Goal: Task Accomplishment & Management: Use online tool/utility

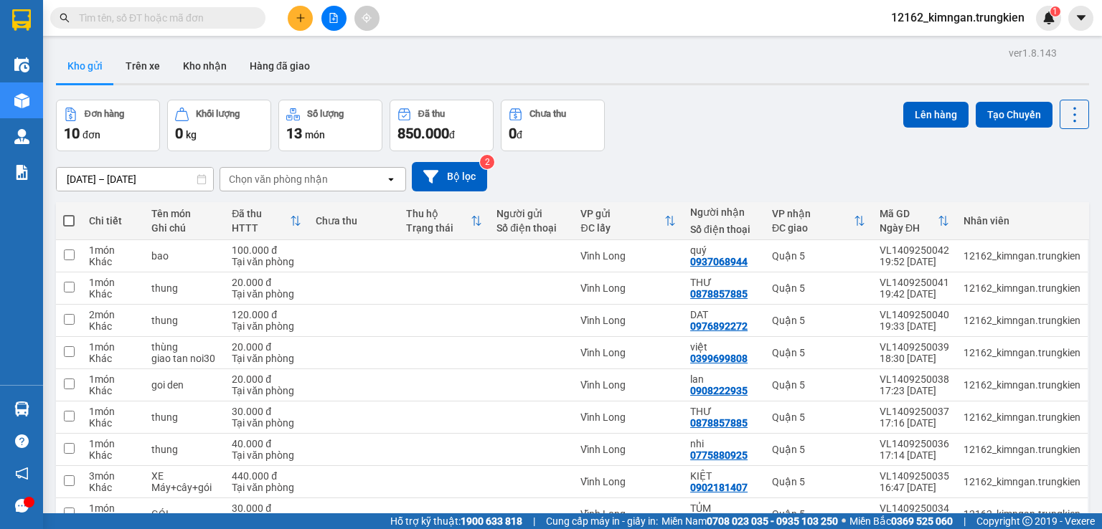
drag, startPoint x: 308, startPoint y: 62, endPoint x: 304, endPoint y: 21, distance: 41.8
click at [304, 21] on icon "plus" at bounding box center [301, 18] width 10 height 10
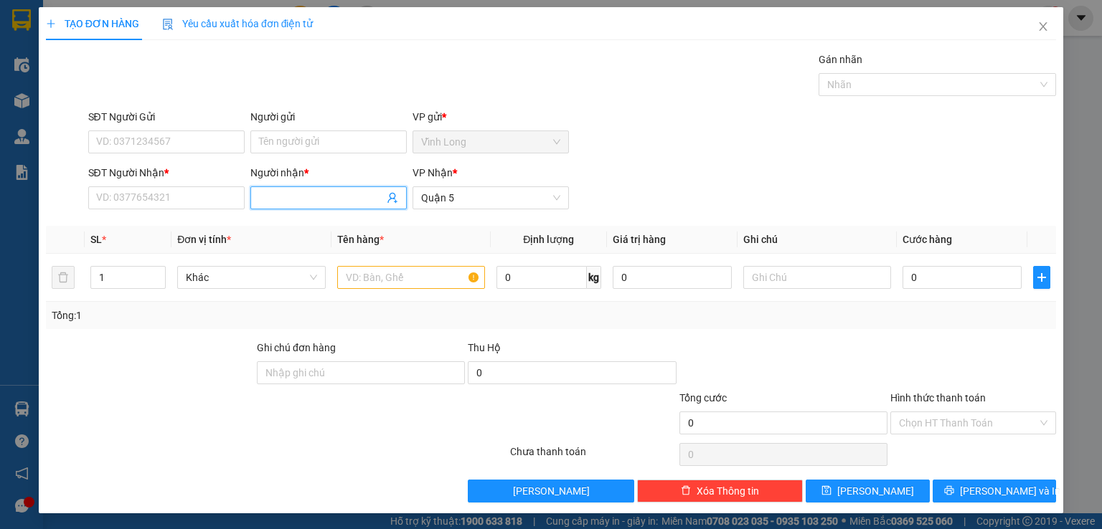
click at [287, 202] on input "Người nhận *" at bounding box center [321, 198] width 125 height 16
type input "thủy bà chiểu"
click at [334, 228] on div "THỦY BÀ CHIỂU - 0776162320" at bounding box center [325, 226] width 138 height 16
type input "0776162320"
type input "THỦY BÀ CHIỂU"
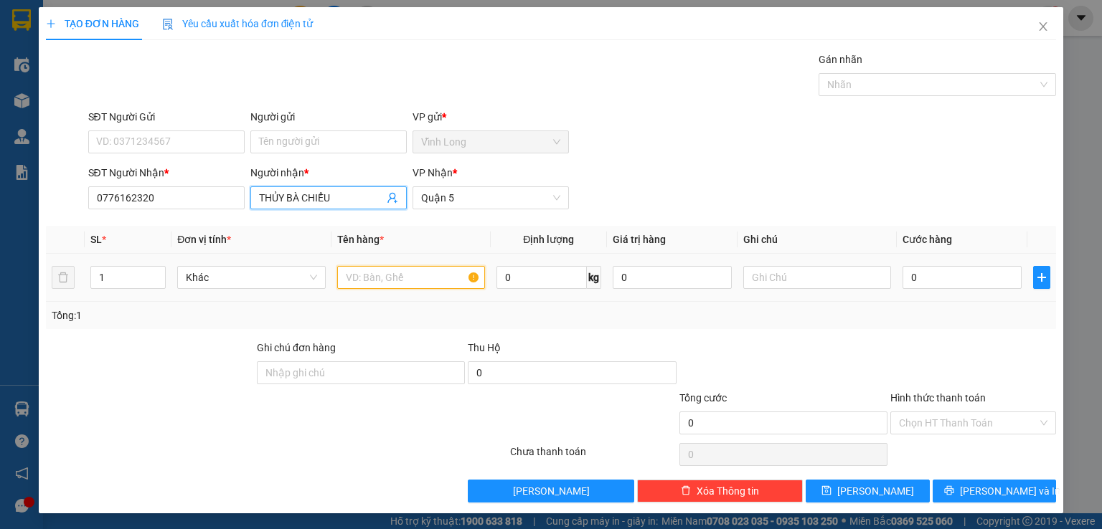
click at [379, 276] on input "text" at bounding box center [411, 277] width 148 height 23
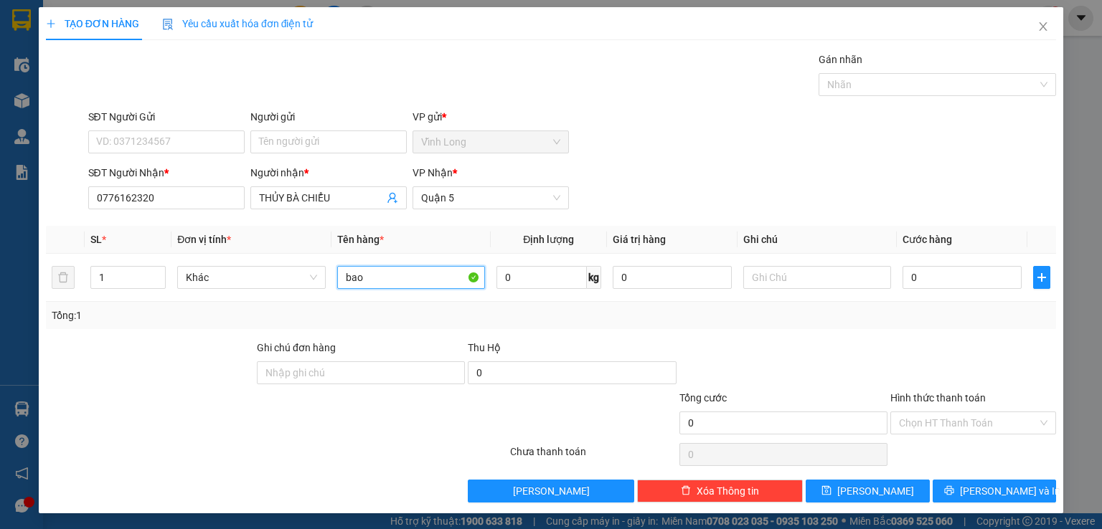
type input "bao"
click at [959, 281] on input "0" at bounding box center [961, 277] width 119 height 23
type input "4"
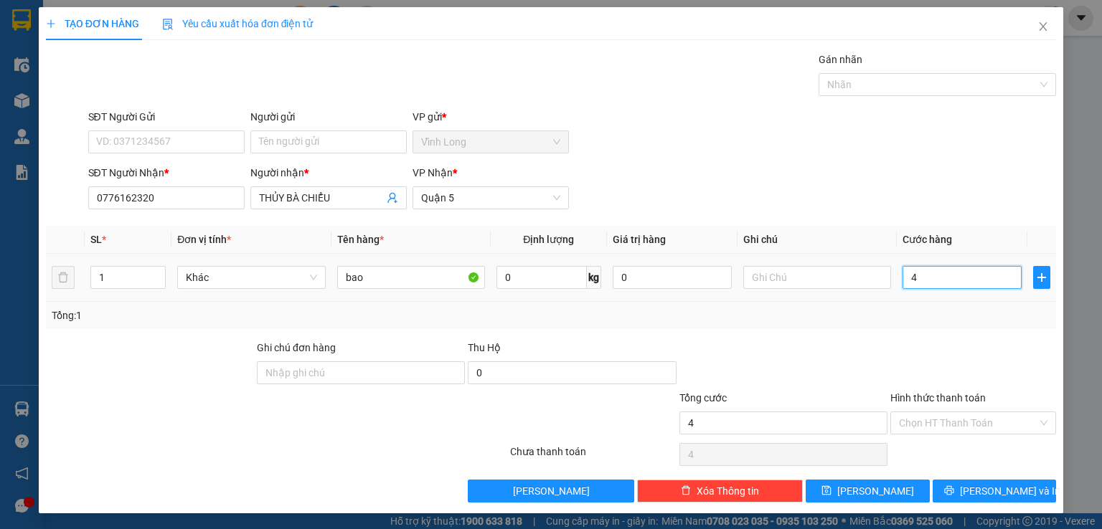
type input "40"
type input "40.000"
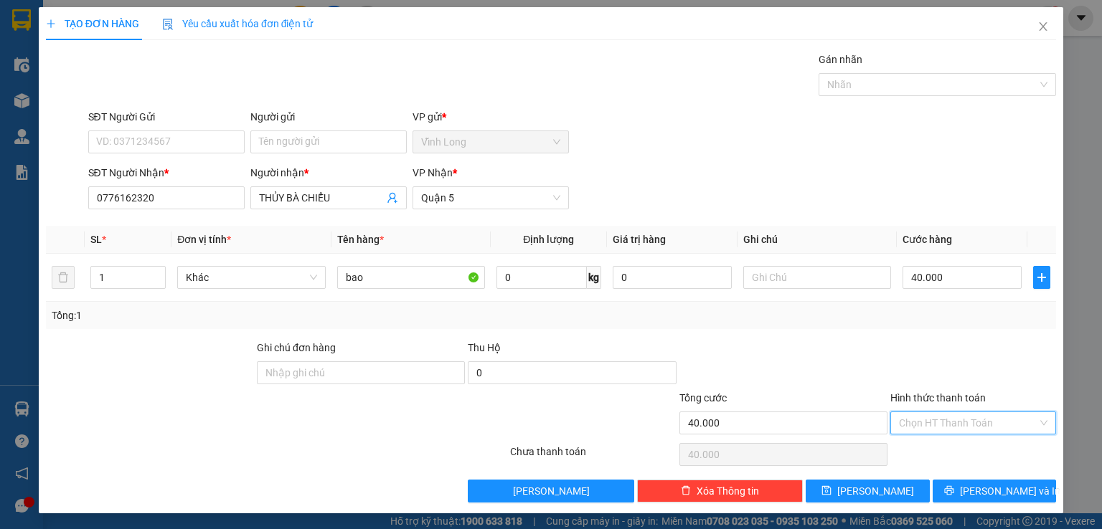
click at [903, 421] on input "Hình thức thanh toán" at bounding box center [968, 423] width 138 height 22
click at [923, 448] on div "Tại văn phòng" at bounding box center [963, 451] width 147 height 16
type input "0"
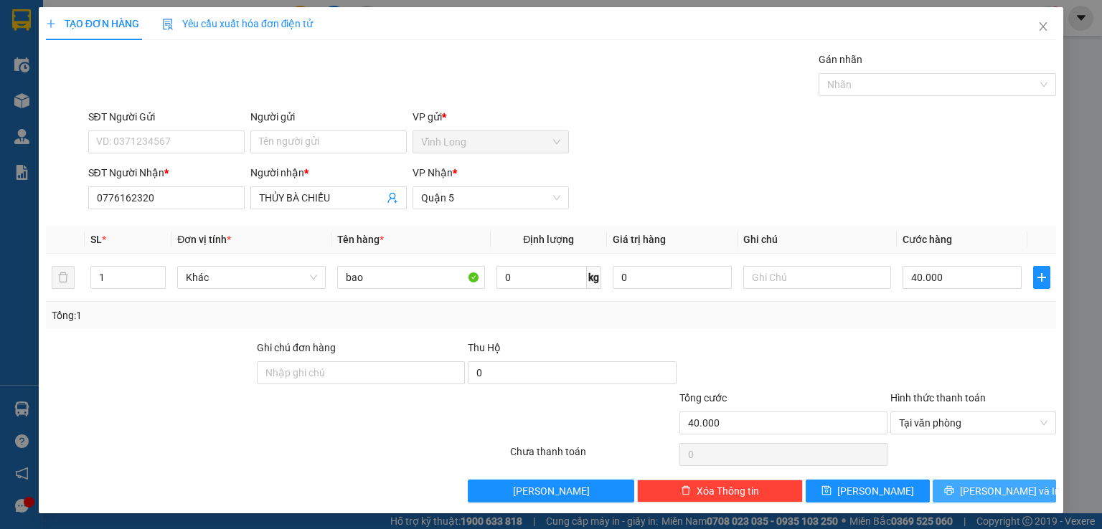
click at [953, 493] on icon "printer" at bounding box center [948, 490] width 9 height 9
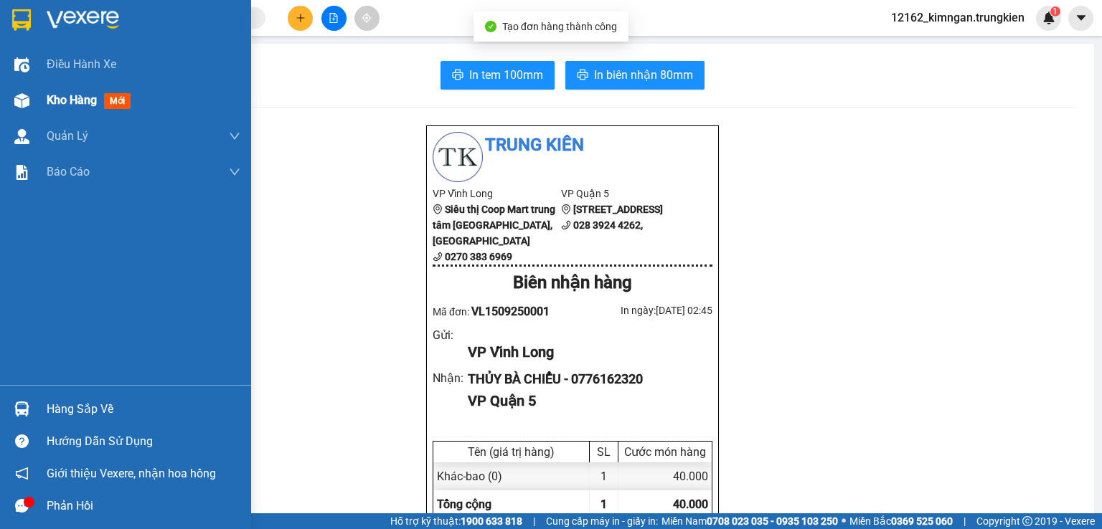
click at [30, 104] on div at bounding box center [21, 100] width 25 height 25
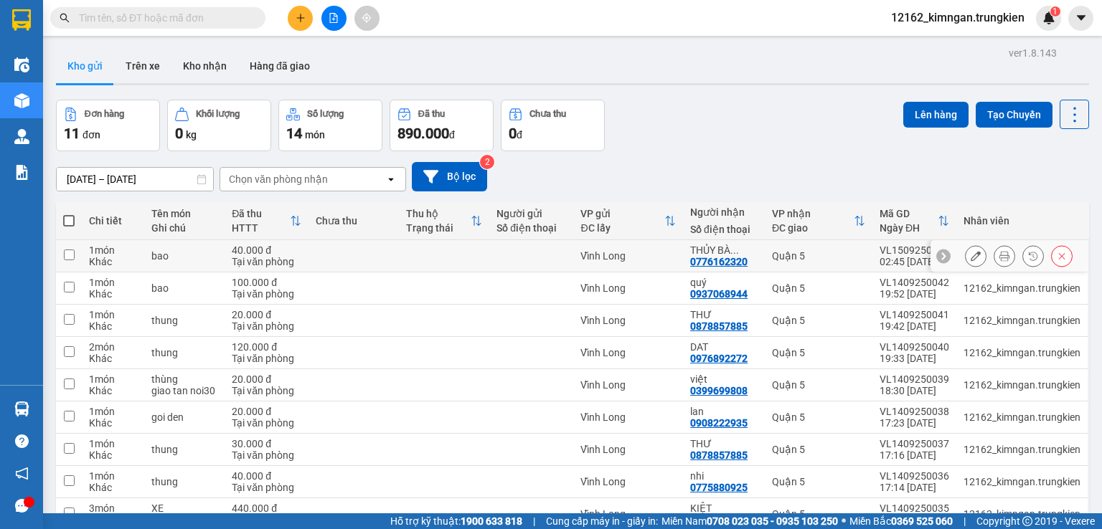
click at [655, 254] on div "Vĩnh Long" at bounding box center [627, 255] width 95 height 11
checkbox input "true"
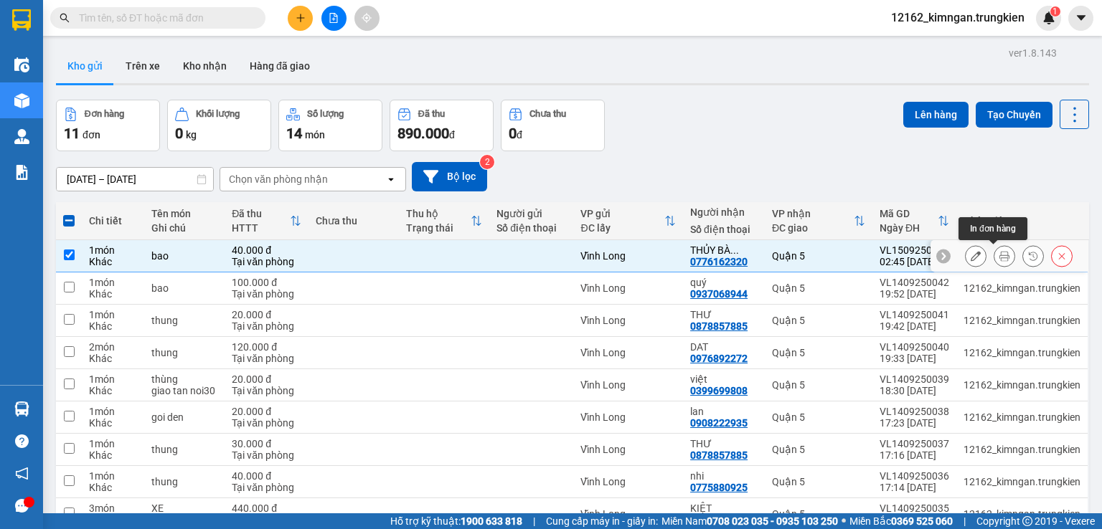
click at [999, 258] on icon at bounding box center [1004, 256] width 10 height 10
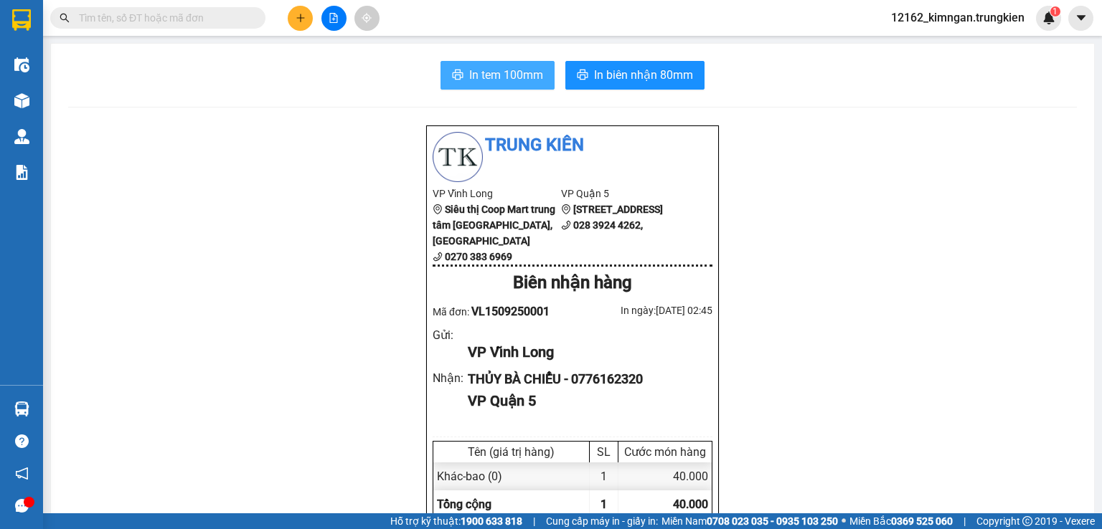
click at [506, 77] on span "In tem 100mm" at bounding box center [506, 75] width 74 height 18
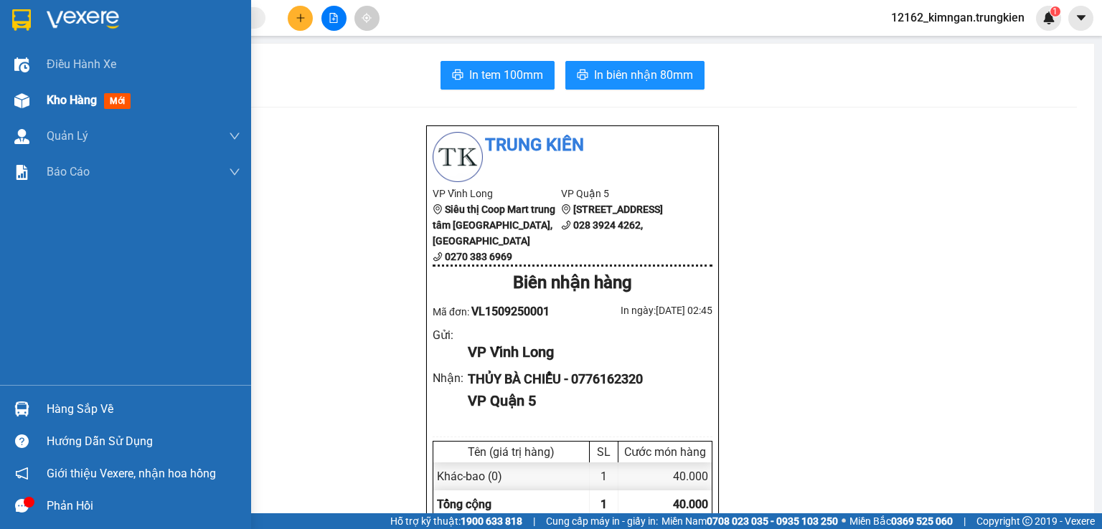
click at [32, 98] on div at bounding box center [21, 100] width 25 height 25
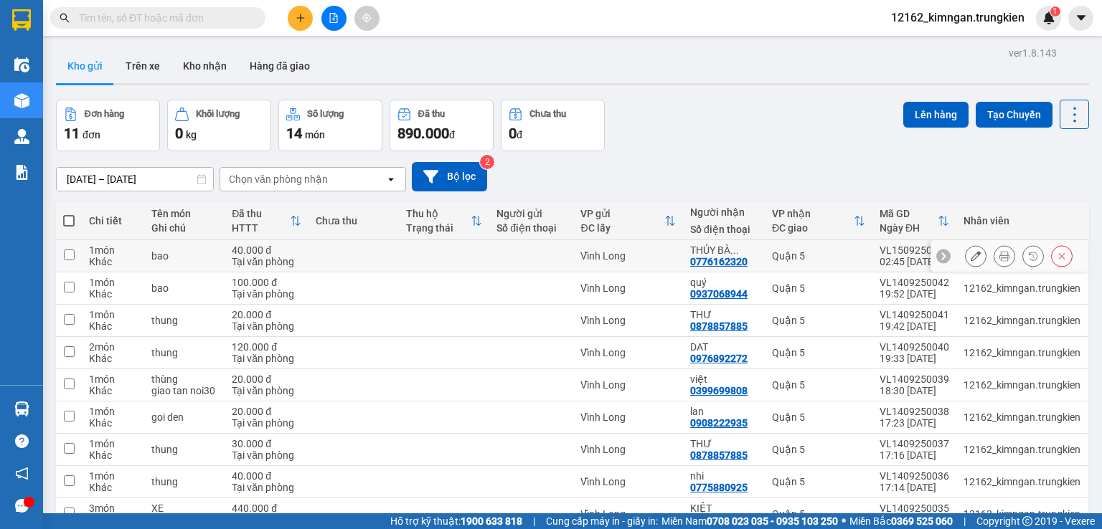
click at [393, 263] on td at bounding box center [353, 256] width 90 height 32
checkbox input "true"
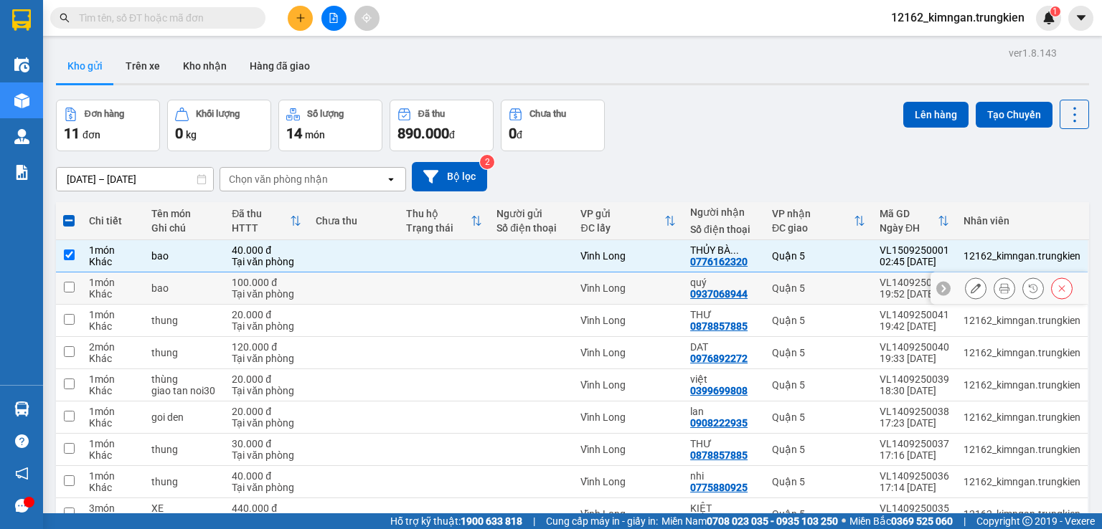
drag, startPoint x: 394, startPoint y: 285, endPoint x: 425, endPoint y: 281, distance: 31.1
click at [396, 284] on td at bounding box center [353, 289] width 90 height 32
checkbox input "true"
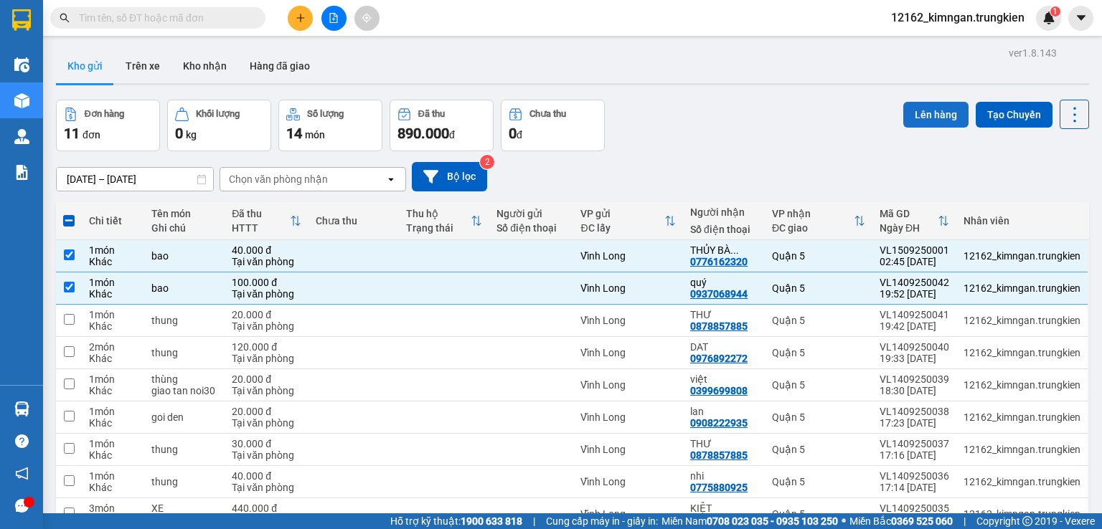
click at [931, 107] on button "Lên hàng" at bounding box center [935, 115] width 65 height 26
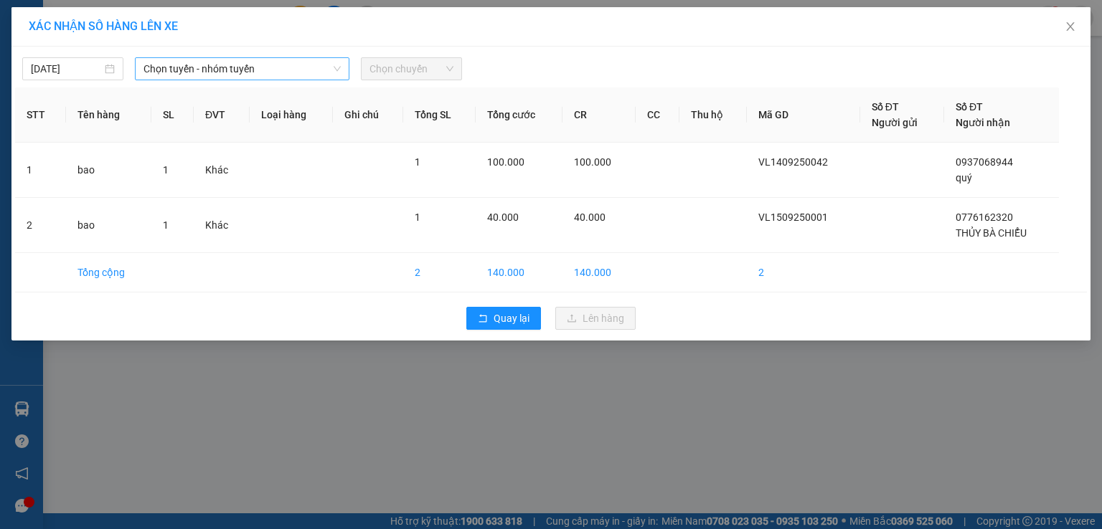
click at [250, 70] on span "Chọn tuyến - nhóm tuyến" at bounding box center [241, 69] width 197 height 22
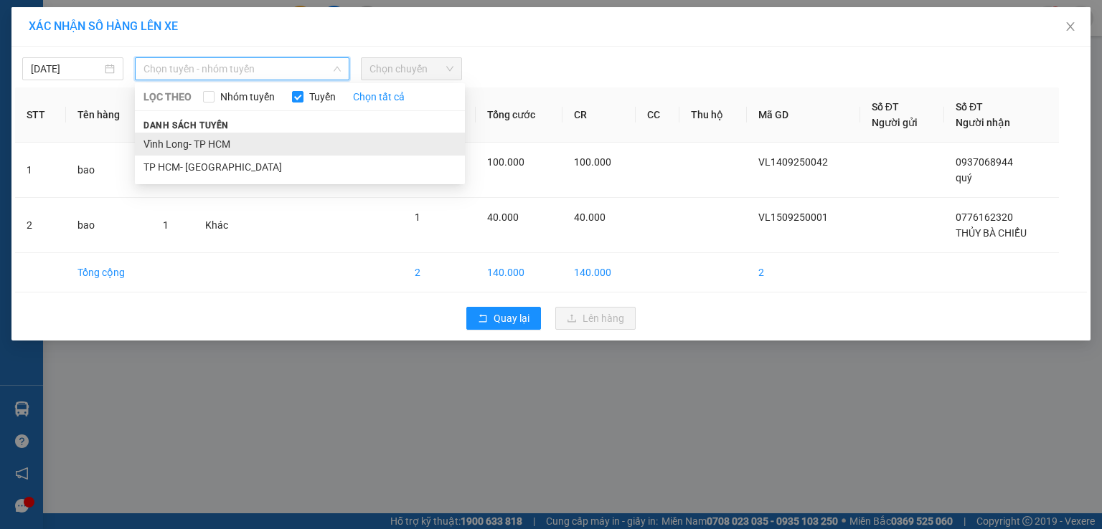
click at [244, 152] on li "Vĩnh Long- TP HCM" at bounding box center [300, 144] width 330 height 23
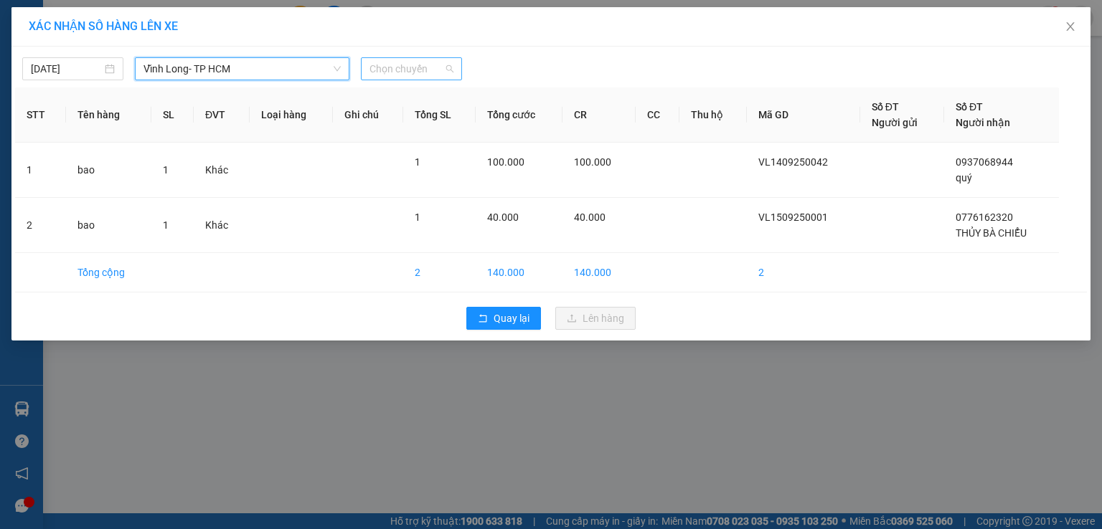
click at [430, 66] on span "Chọn chuyến" at bounding box center [411, 69] width 84 height 22
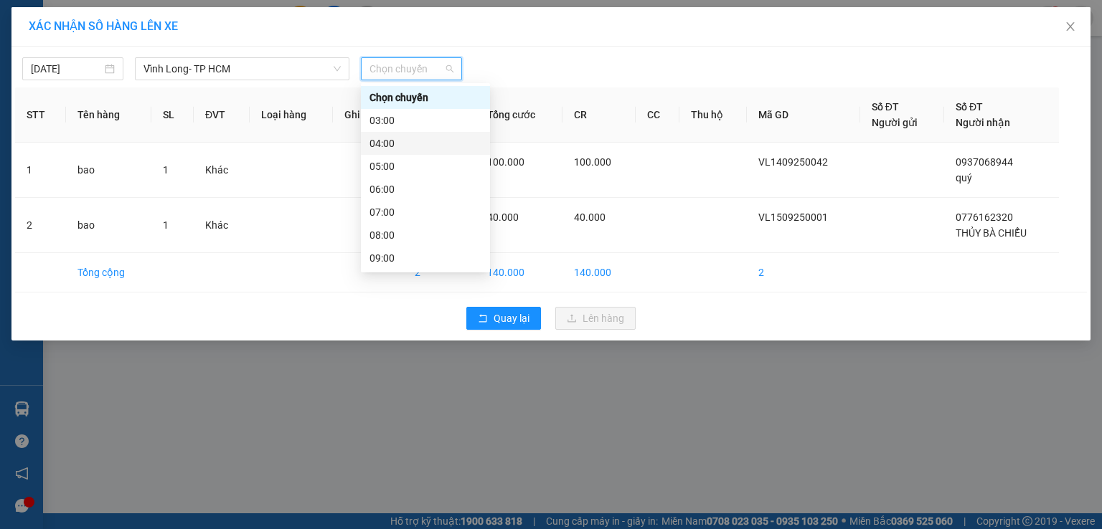
click at [417, 146] on div "04:00" at bounding box center [425, 144] width 112 height 16
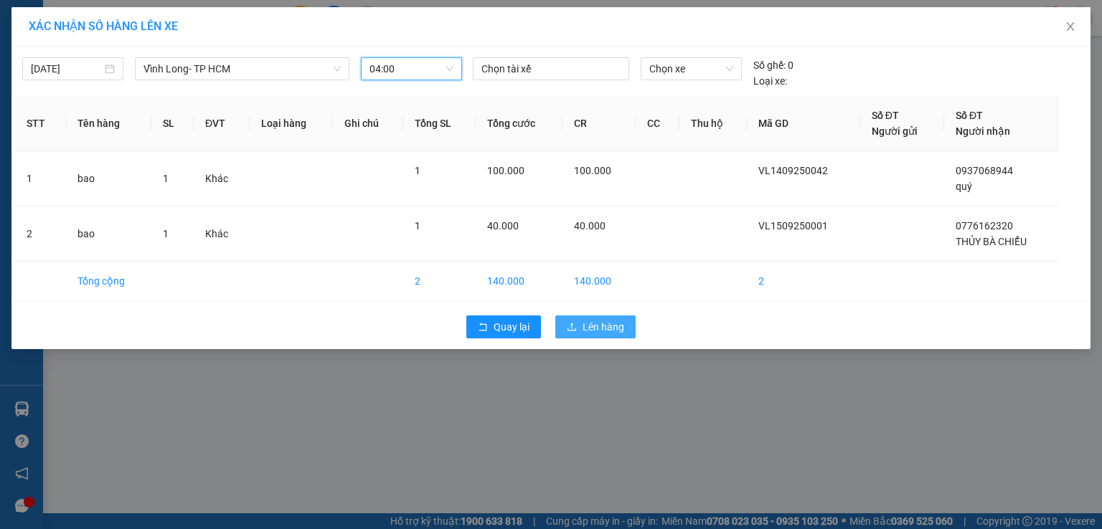
click at [623, 326] on span "Lên hàng" at bounding box center [603, 327] width 42 height 16
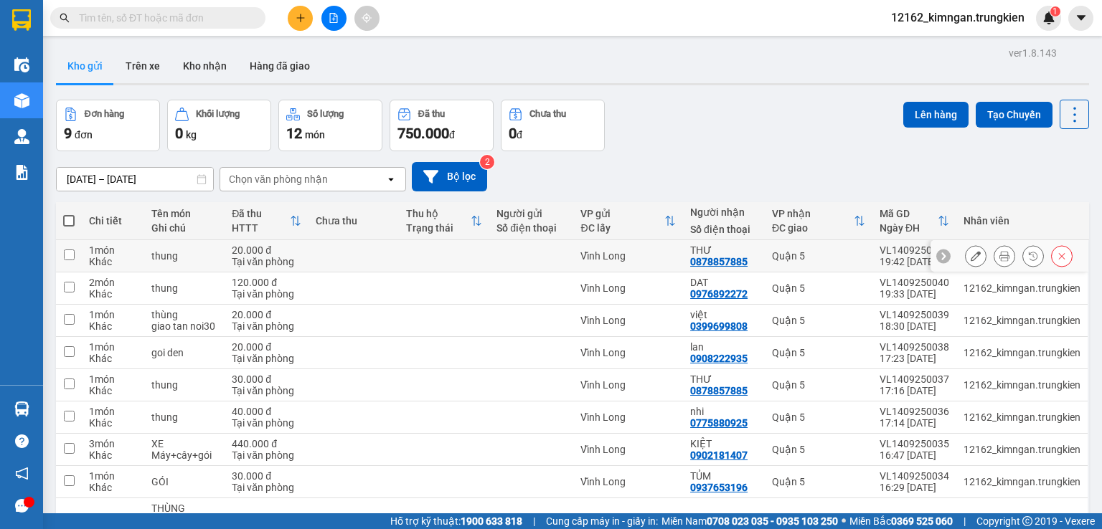
click at [491, 257] on td at bounding box center [531, 256] width 84 height 32
checkbox input "true"
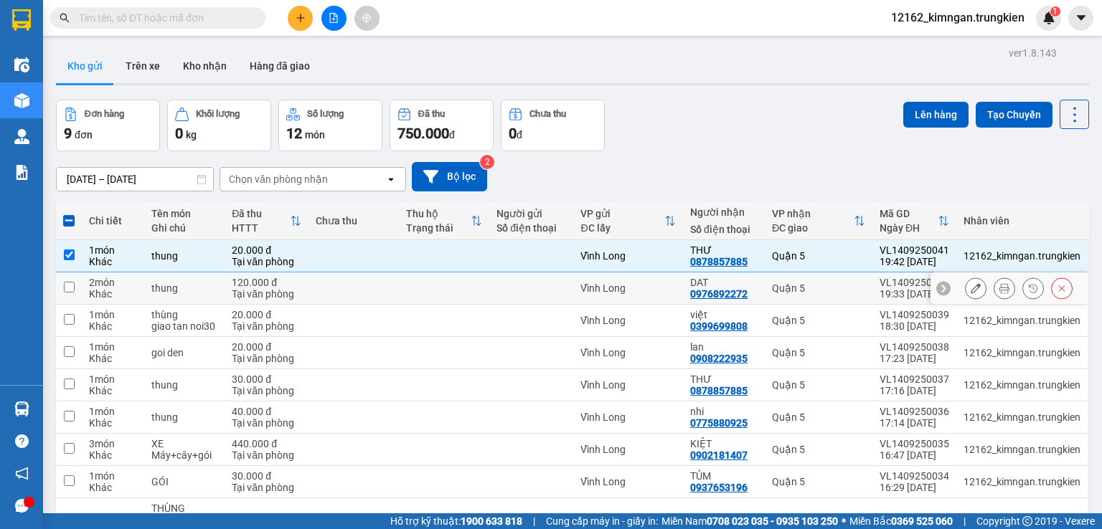
click at [505, 295] on td at bounding box center [531, 289] width 84 height 32
checkbox input "true"
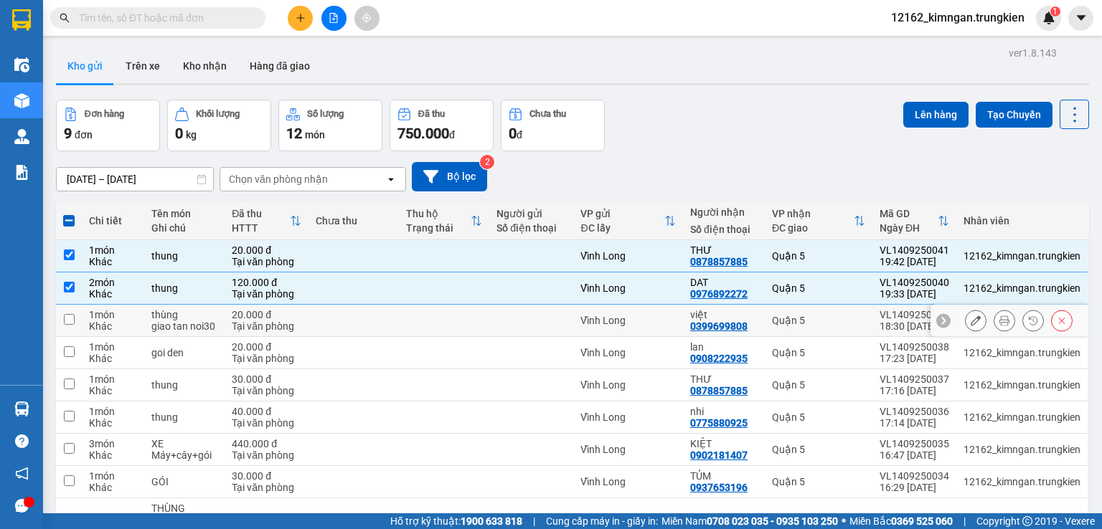
click at [508, 316] on div at bounding box center [531, 320] width 70 height 11
checkbox input "true"
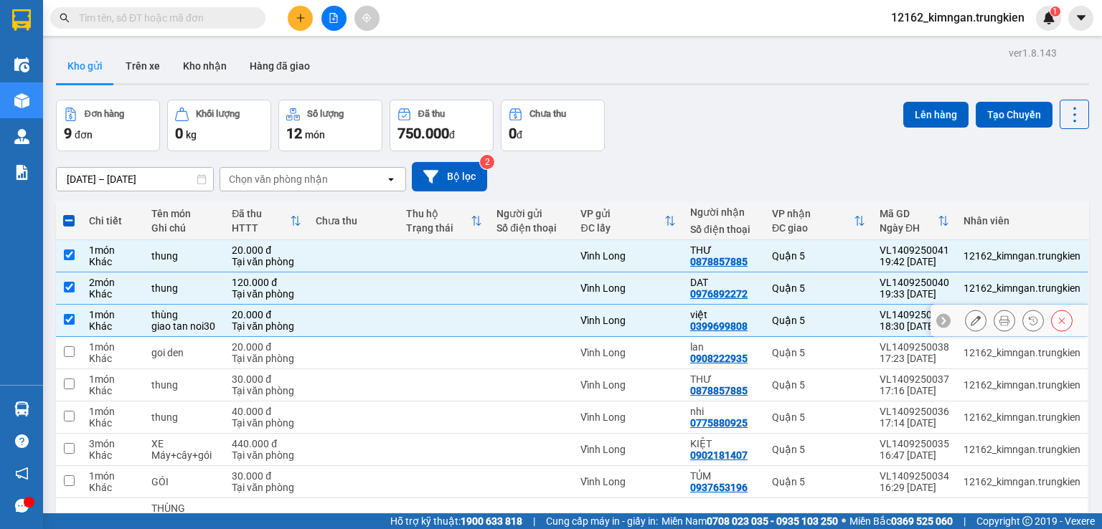
scroll to position [85, 0]
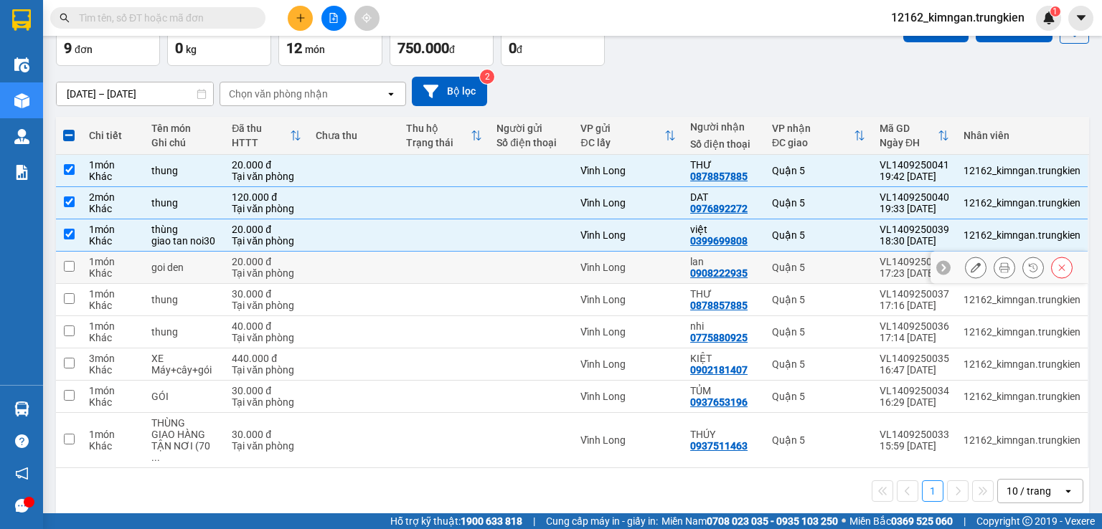
click at [502, 265] on div at bounding box center [531, 267] width 70 height 11
checkbox input "true"
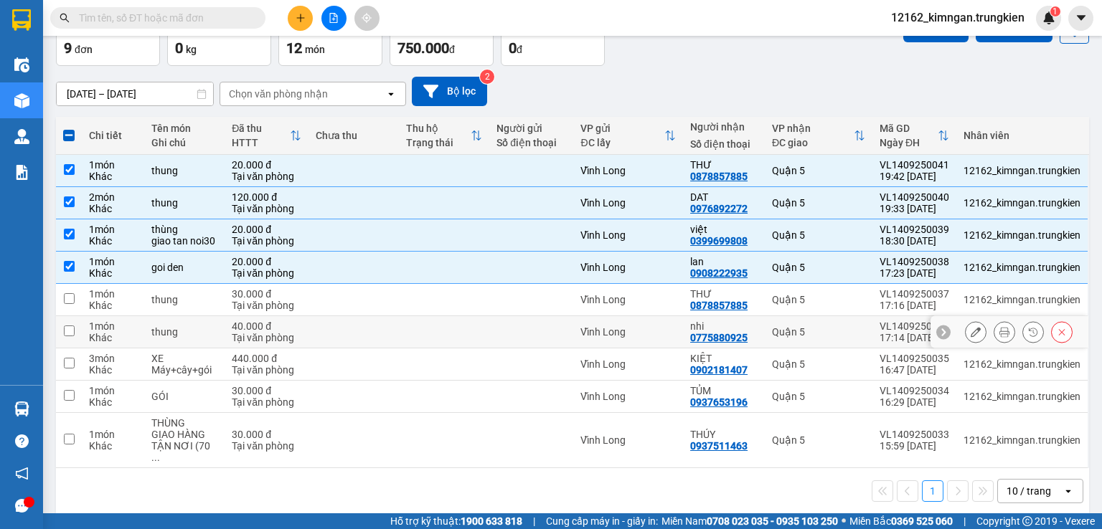
click at [511, 331] on div at bounding box center [531, 331] width 70 height 11
checkbox input "true"
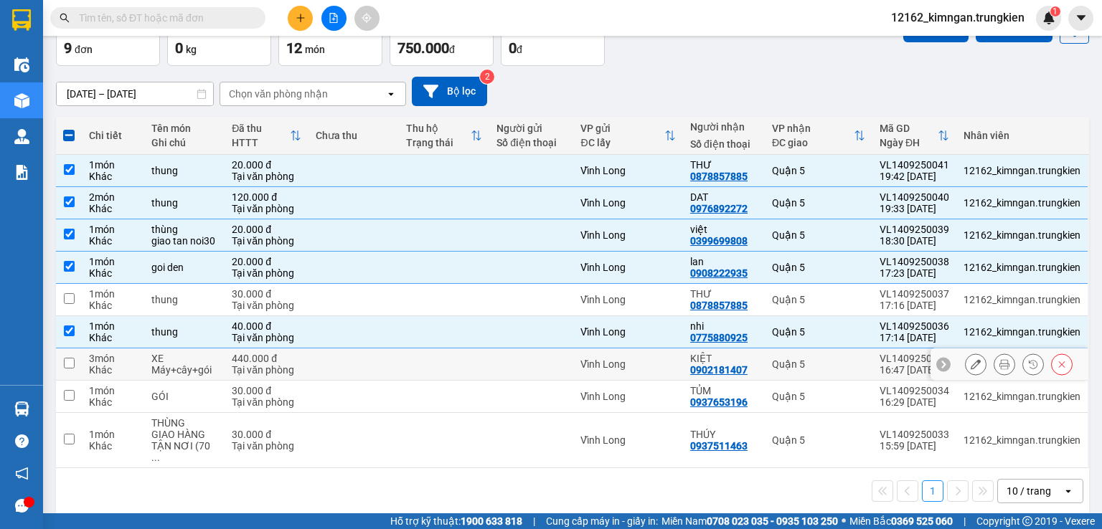
click at [506, 368] on div at bounding box center [531, 364] width 70 height 11
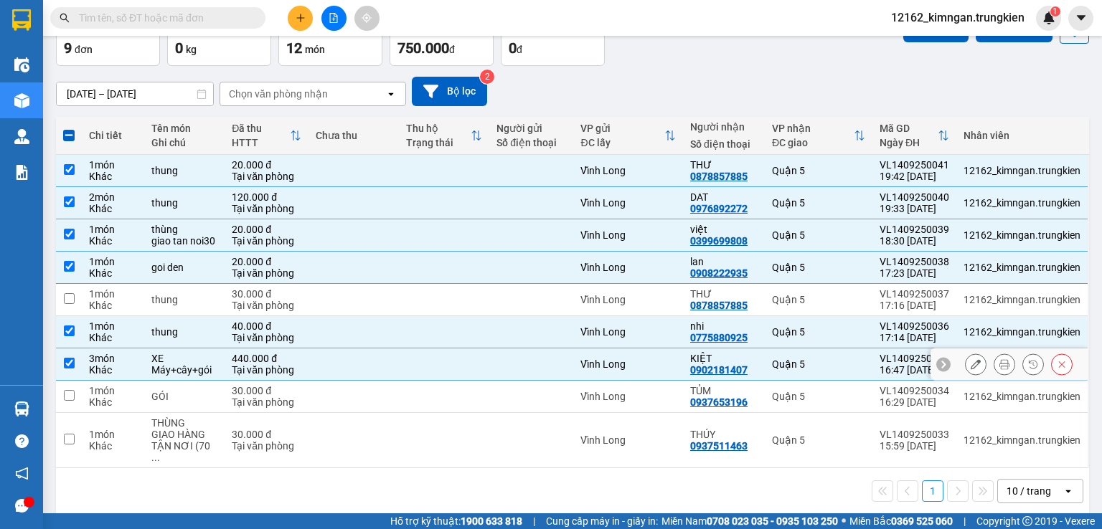
click at [506, 368] on div at bounding box center [531, 364] width 70 height 11
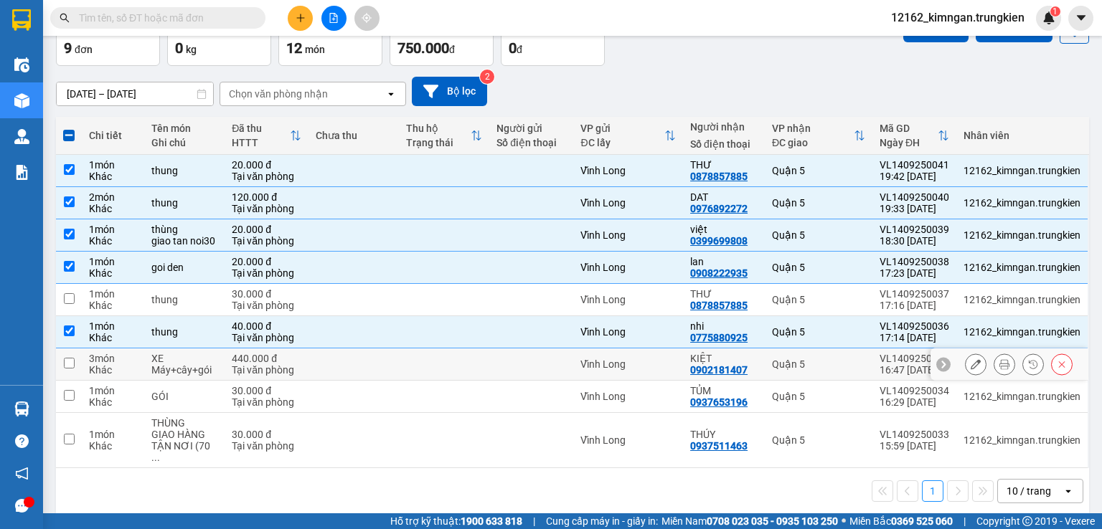
click at [511, 364] on div at bounding box center [531, 364] width 70 height 11
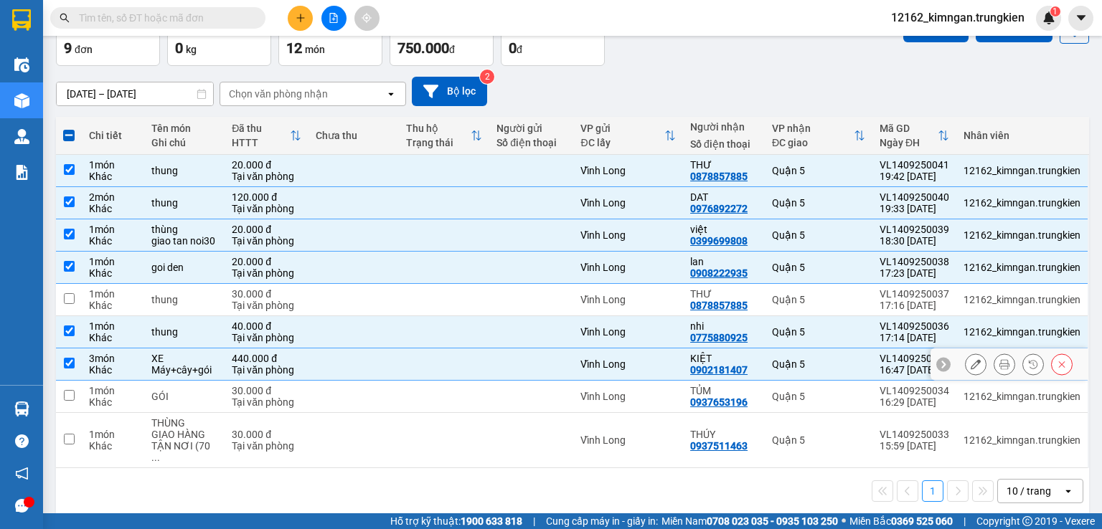
click at [539, 373] on td at bounding box center [531, 365] width 84 height 32
checkbox input "false"
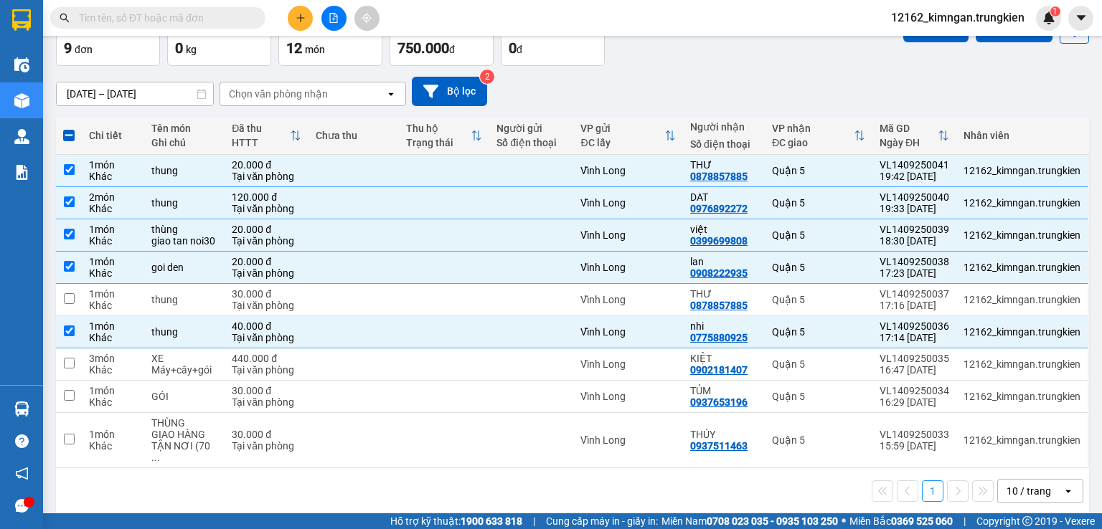
scroll to position [0, 0]
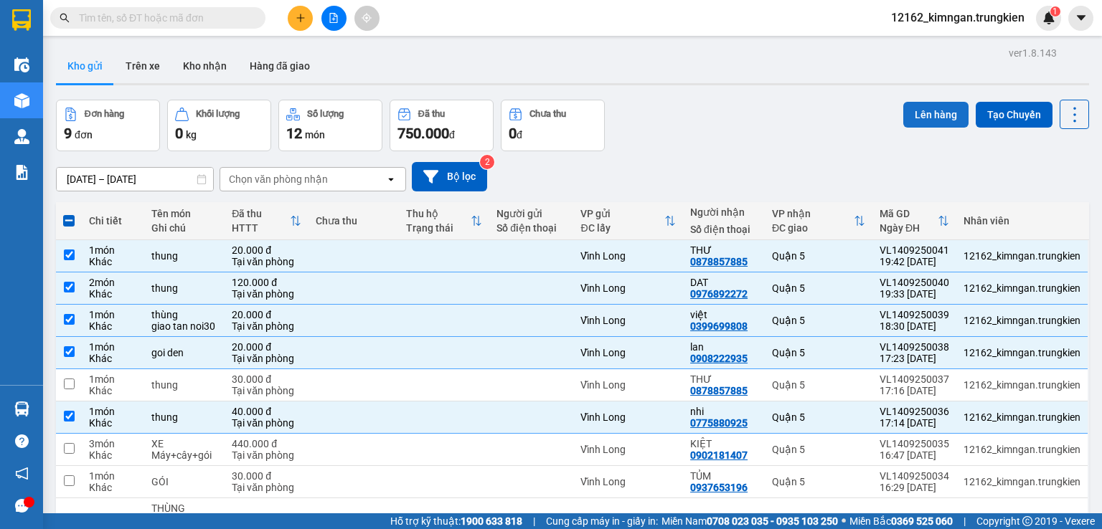
click at [941, 108] on button "Lên hàng" at bounding box center [935, 115] width 65 height 26
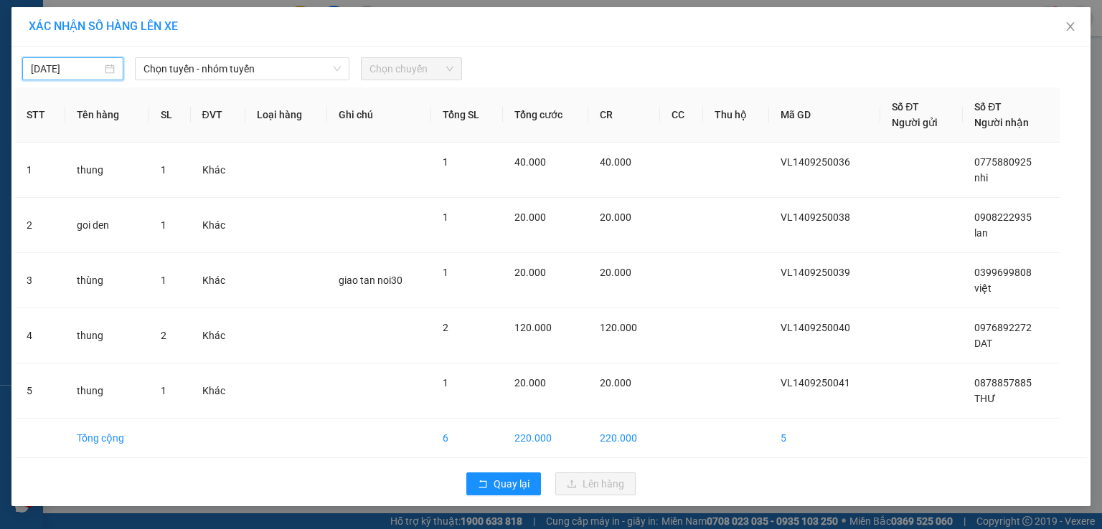
click at [87, 69] on input "[DATE]" at bounding box center [66, 69] width 71 height 16
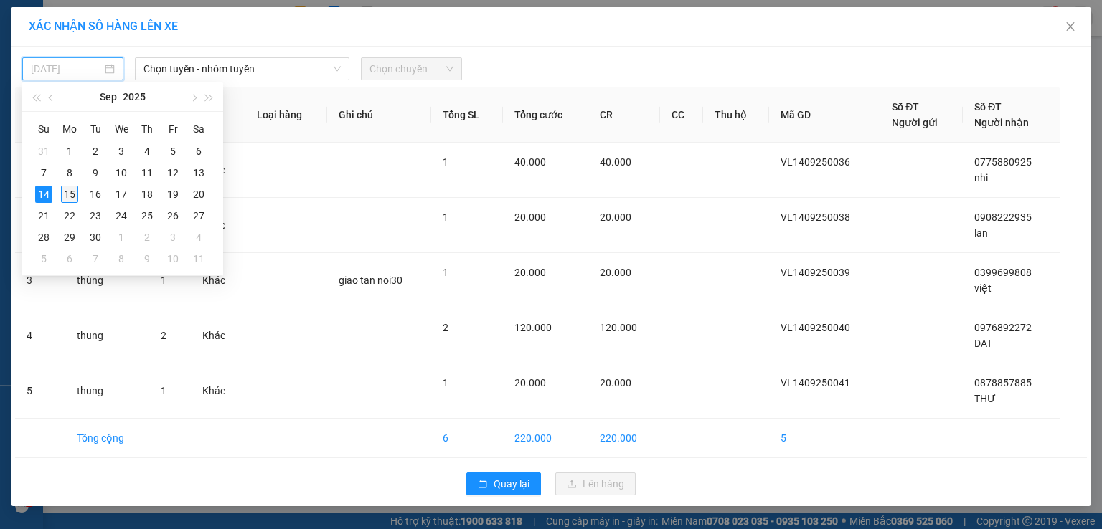
click at [67, 200] on div "15" at bounding box center [69, 194] width 17 height 17
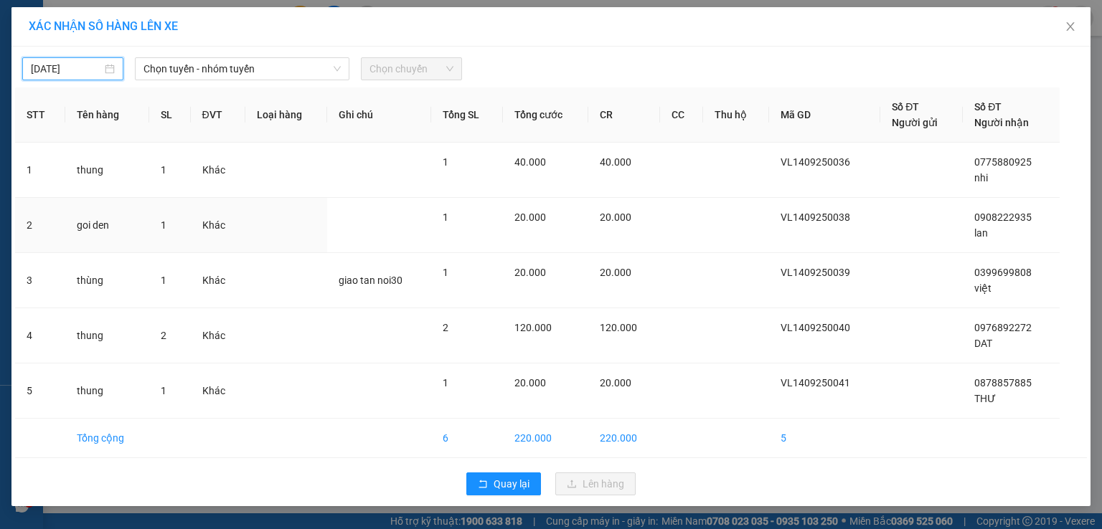
type input "[DATE]"
click at [166, 62] on span "Chọn tuyến - nhóm tuyến" at bounding box center [241, 69] width 197 height 22
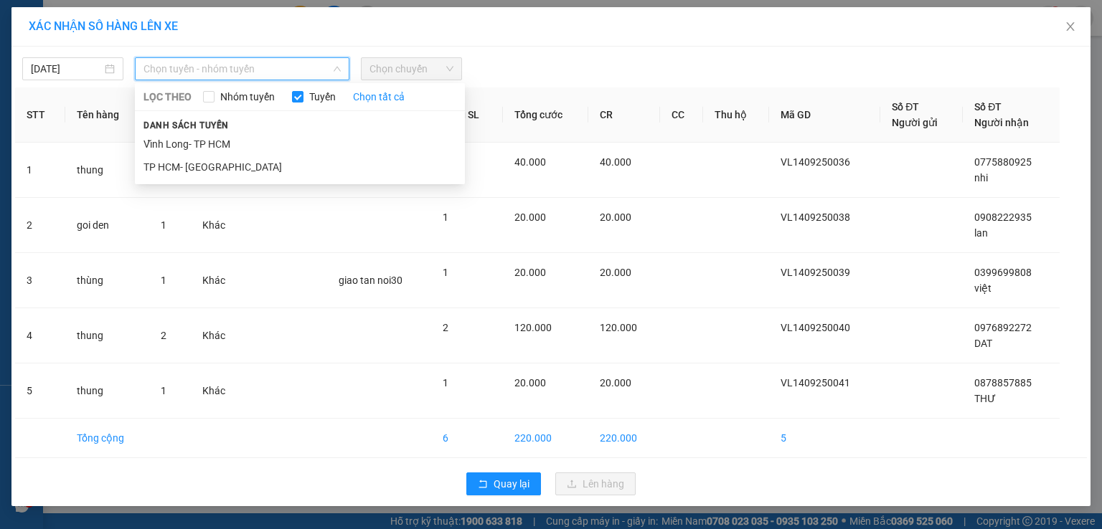
drag, startPoint x: 173, startPoint y: 141, endPoint x: 229, endPoint y: 136, distance: 56.2
click at [173, 142] on li "Vĩnh Long- TP HCM" at bounding box center [300, 144] width 330 height 23
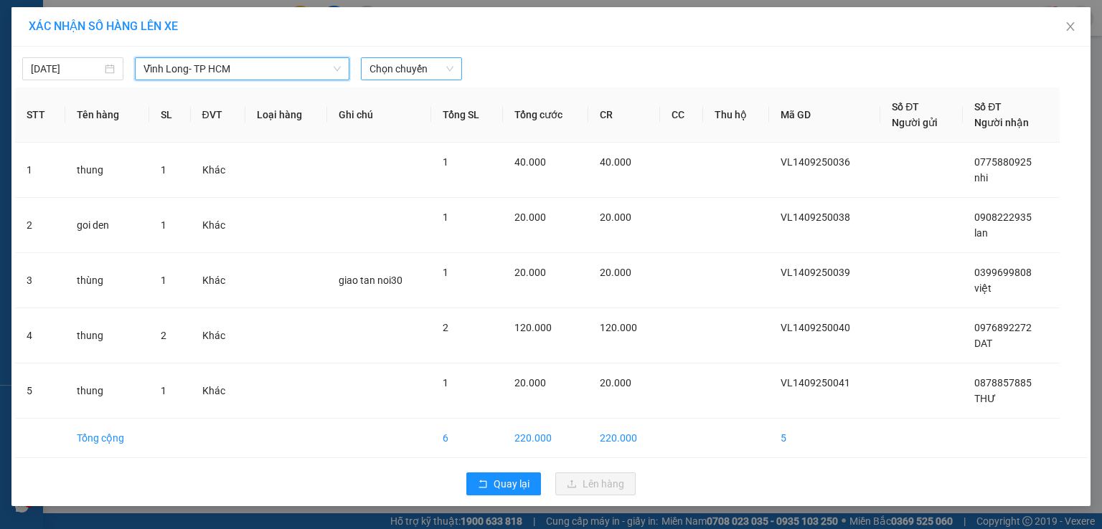
click at [379, 66] on span "Chọn chuyến" at bounding box center [411, 69] width 84 height 22
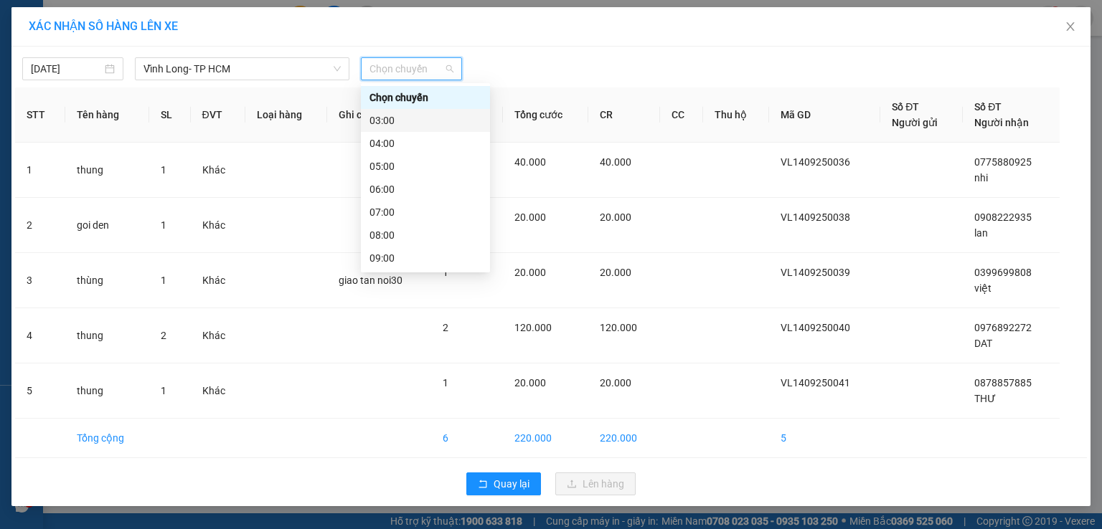
click at [399, 123] on div "03:00" at bounding box center [425, 121] width 112 height 16
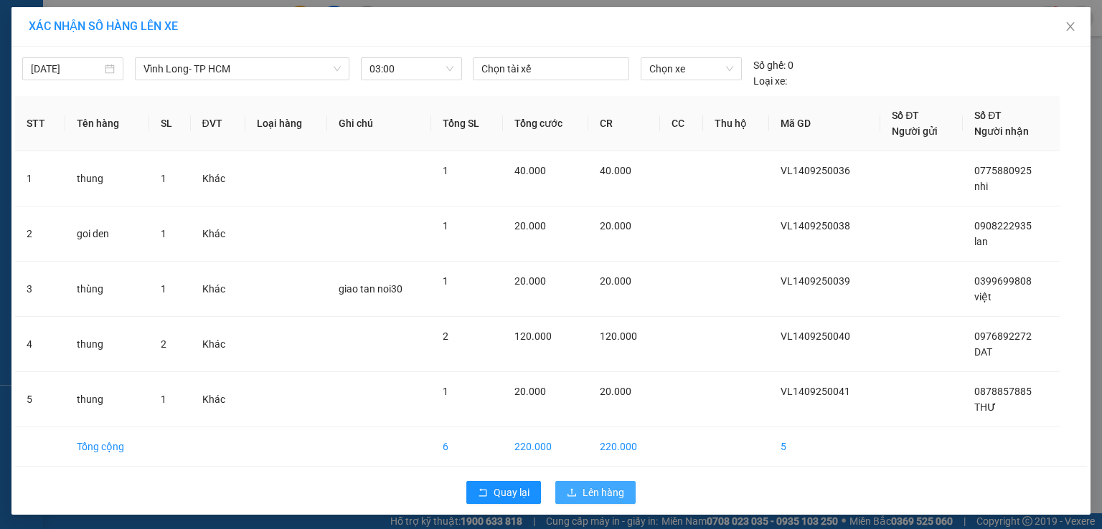
drag, startPoint x: 581, startPoint y: 488, endPoint x: 594, endPoint y: 483, distance: 14.1
click at [582, 487] on span "Lên hàng" at bounding box center [603, 493] width 42 height 16
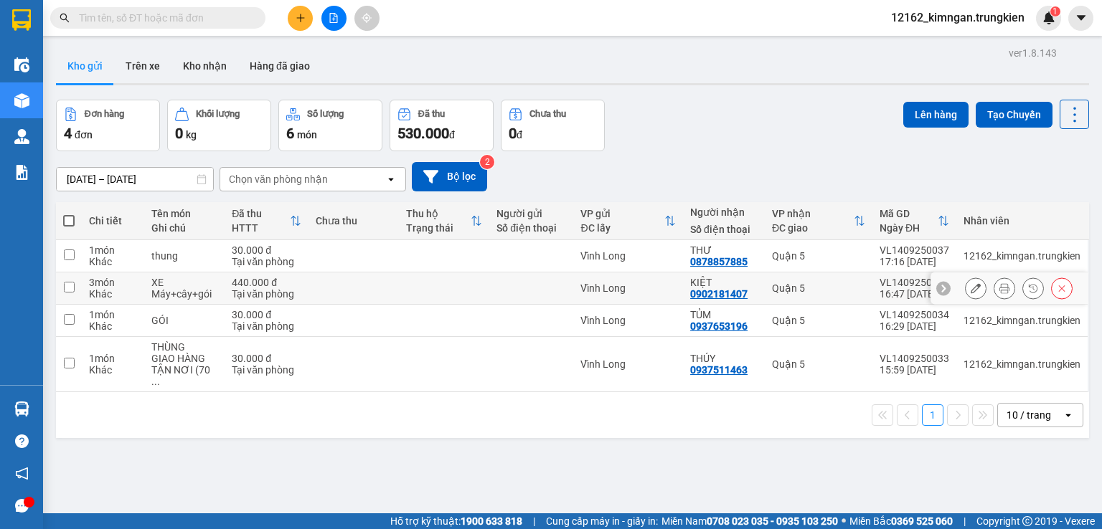
click at [562, 280] on td at bounding box center [531, 289] width 84 height 32
checkbox input "true"
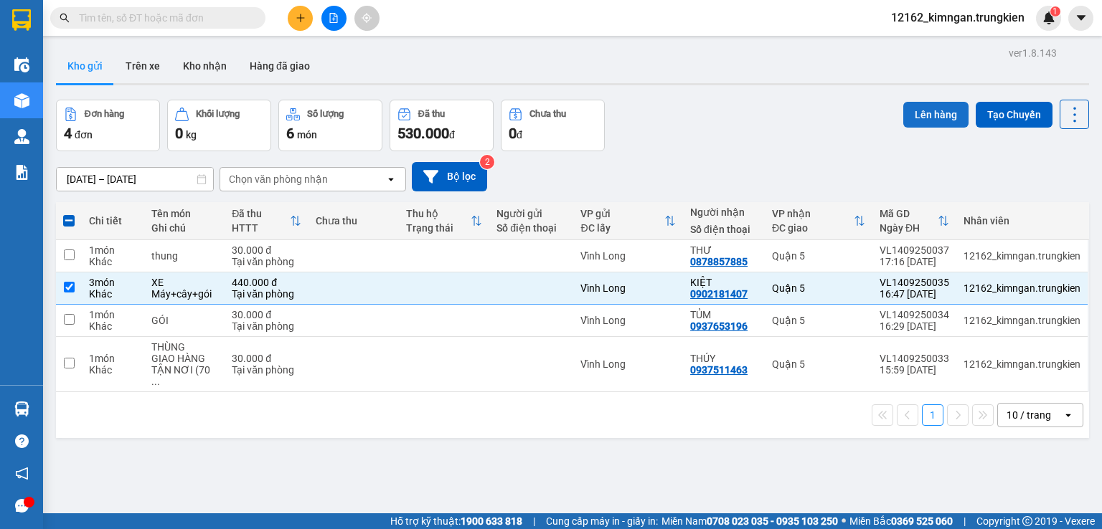
click at [937, 113] on button "Lên hàng" at bounding box center [935, 115] width 65 height 26
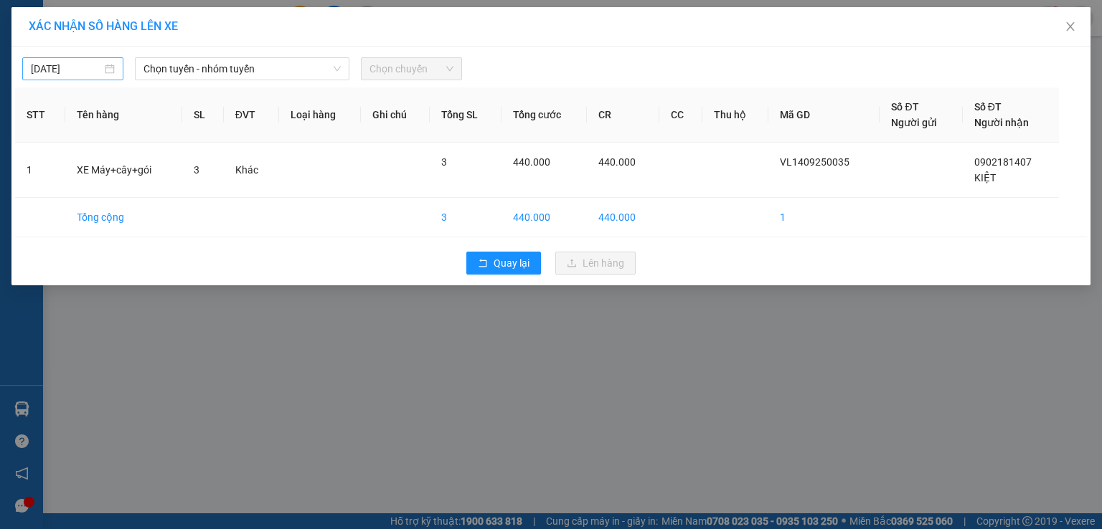
click at [90, 71] on input "[DATE]" at bounding box center [66, 69] width 71 height 16
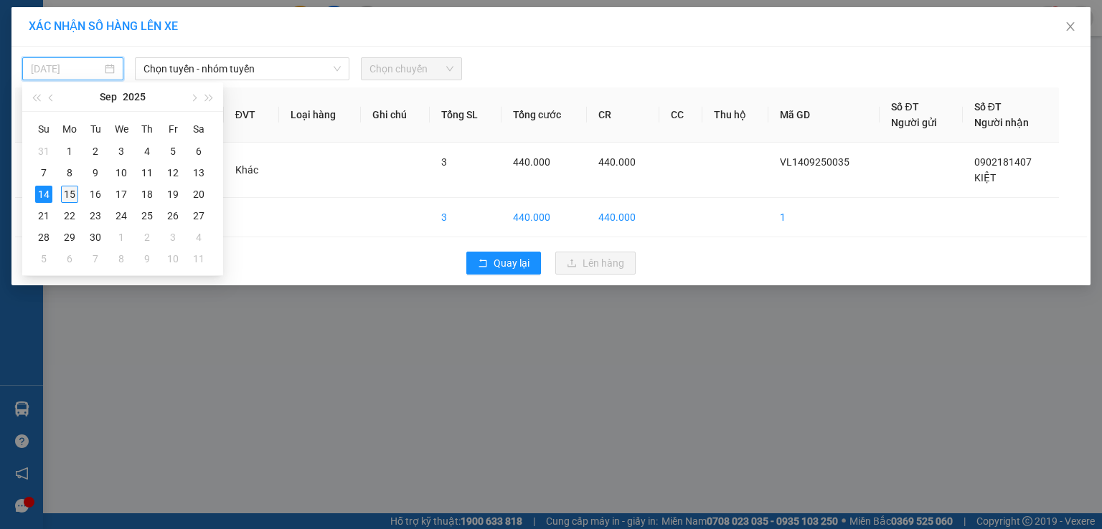
click at [71, 196] on div "15" at bounding box center [69, 194] width 17 height 17
type input "[DATE]"
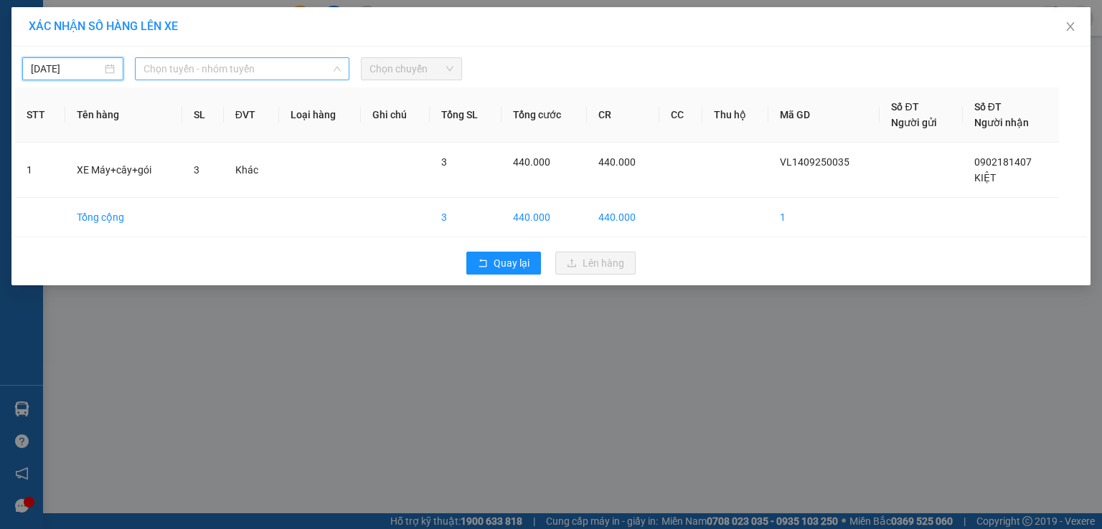
click at [148, 67] on span "Chọn tuyến - nhóm tuyến" at bounding box center [241, 69] width 197 height 22
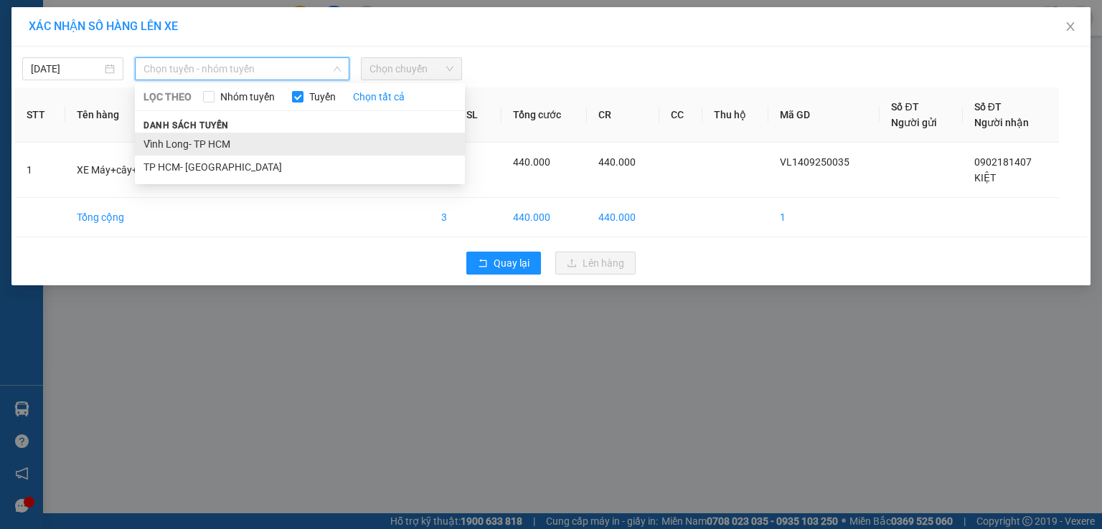
click at [174, 147] on li "Vĩnh Long- TP HCM" at bounding box center [300, 144] width 330 height 23
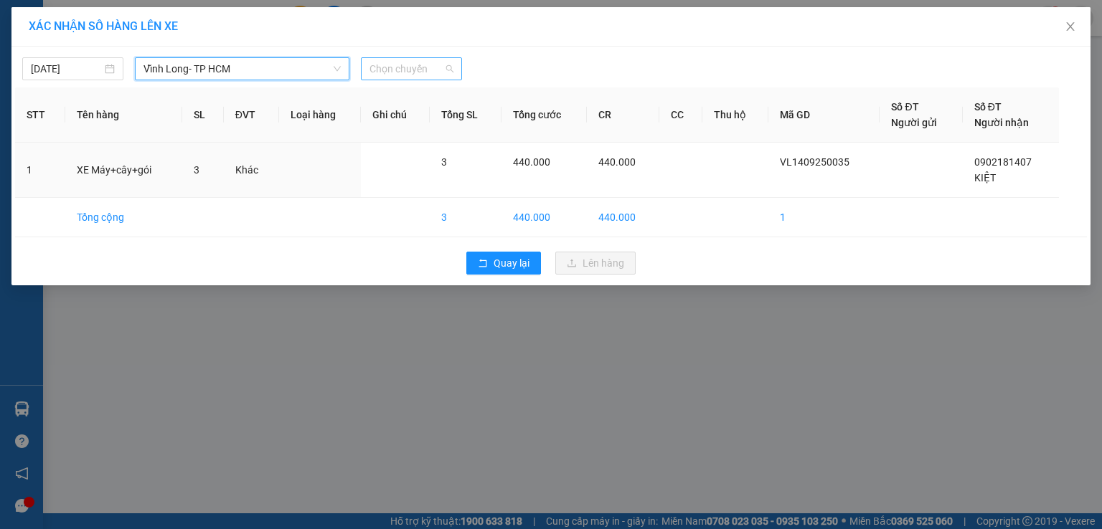
click at [417, 64] on span "Chọn chuyến" at bounding box center [411, 69] width 84 height 22
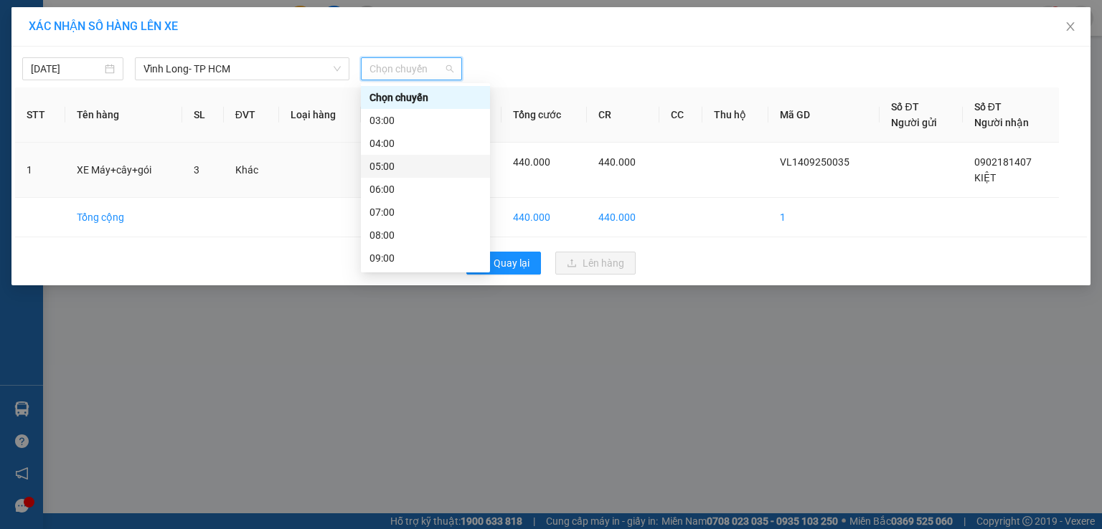
click at [399, 157] on div "05:00" at bounding box center [425, 166] width 129 height 23
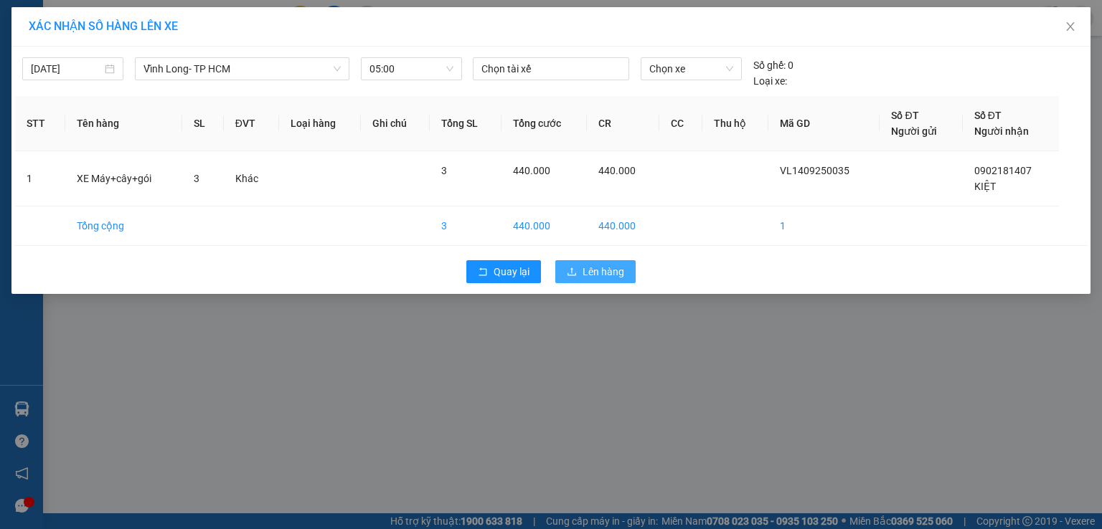
click at [617, 264] on span "Lên hàng" at bounding box center [603, 272] width 42 height 16
